Goal: Information Seeking & Learning: Check status

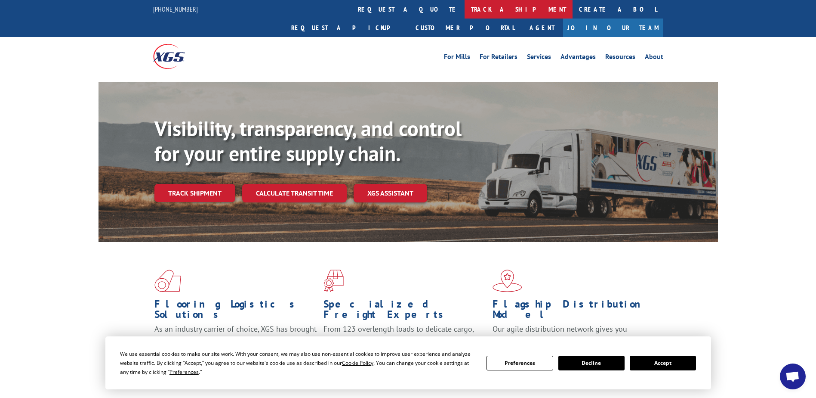
click at [465, 9] on link "track a shipment" at bounding box center [519, 9] width 108 height 19
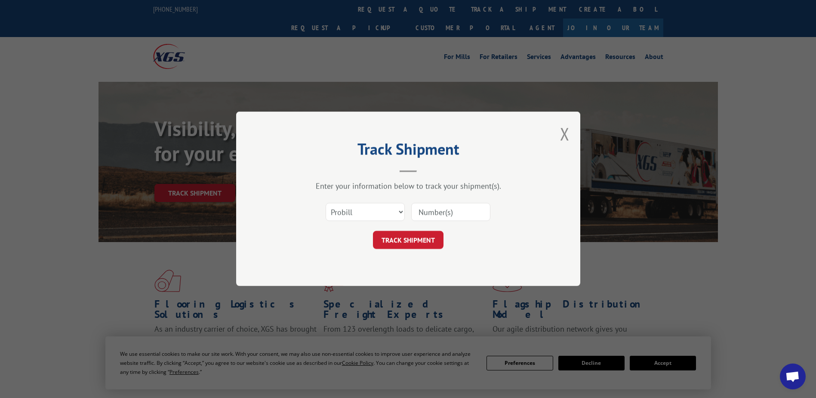
click at [473, 213] on input at bounding box center [450, 212] width 79 height 18
paste input "16998993"
type input "16998993"
click button "TRACK SHIPMENT" at bounding box center [408, 240] width 71 height 18
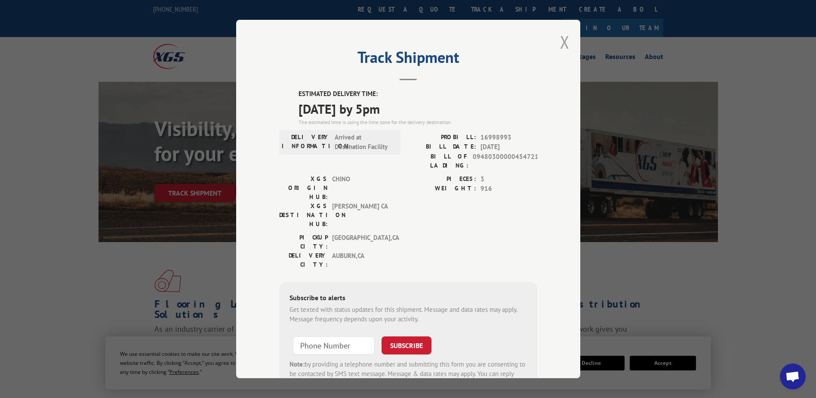
click at [566, 39] on button "Close modal" at bounding box center [564, 42] width 9 height 23
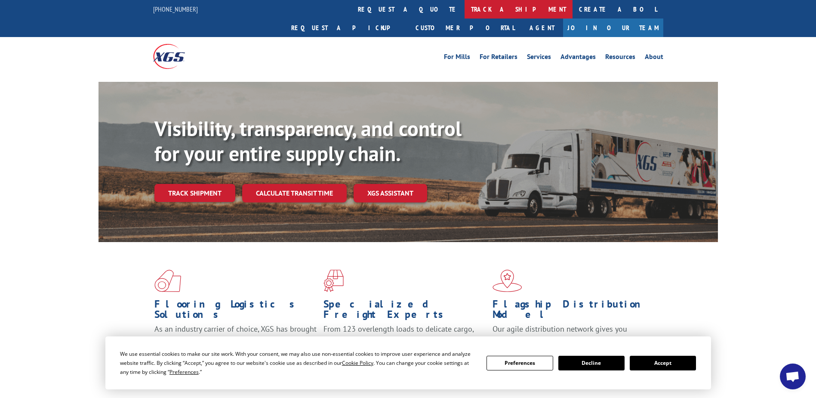
click at [465, 12] on link "track a shipment" at bounding box center [519, 9] width 108 height 19
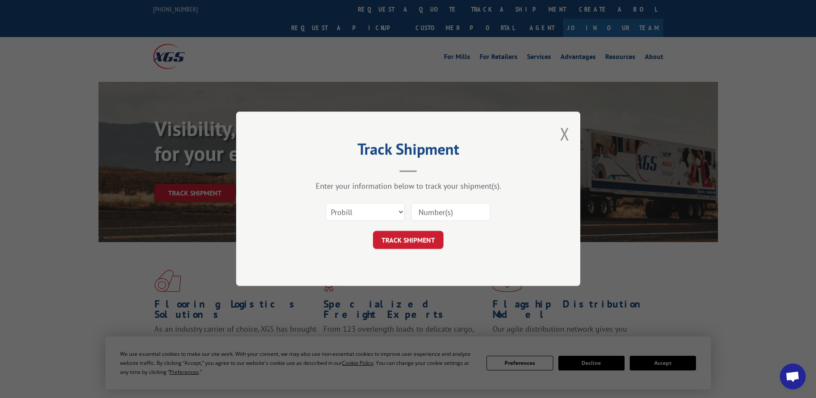
click at [458, 206] on input at bounding box center [450, 212] width 79 height 18
paste input "16571339"
type input "16571339"
click button "TRACK SHIPMENT" at bounding box center [408, 240] width 71 height 18
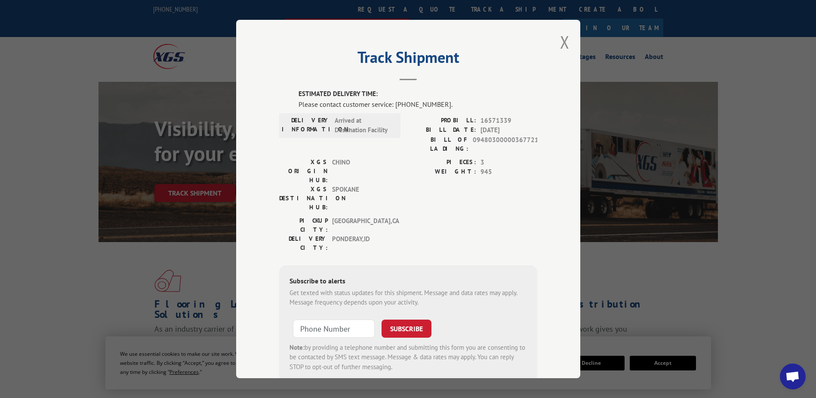
drag, startPoint x: 560, startPoint y: 37, endPoint x: 484, endPoint y: 17, distance: 79.2
click at [560, 37] on button "Close modal" at bounding box center [564, 42] width 9 height 23
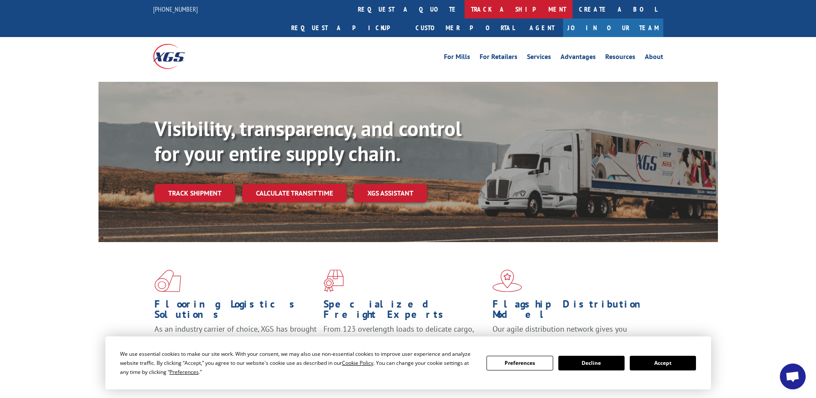
click at [465, 5] on link "track a shipment" at bounding box center [519, 9] width 108 height 19
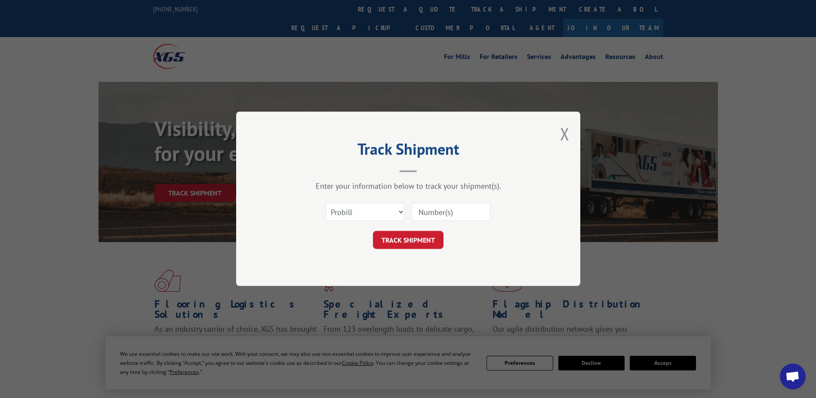
click at [450, 209] on input at bounding box center [450, 212] width 79 height 18
paste input "16999014"
type input "16999014"
click button "TRACK SHIPMENT" at bounding box center [408, 240] width 71 height 18
